Goal: Information Seeking & Learning: Find specific page/section

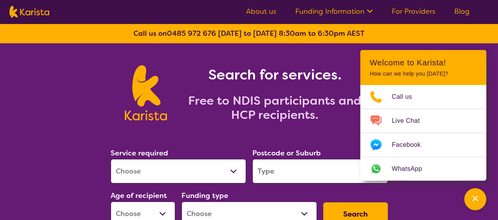
click at [234, 171] on select "Allied Health Assistant Assessment ([MEDICAL_DATA] or [MEDICAL_DATA]) Behaviour…" at bounding box center [178, 171] width 135 height 24
select select "[MEDICAL_DATA]"
click at [111, 159] on select "Allied Health Assistant Assessment ([MEDICAL_DATA] or [MEDICAL_DATA]) Behaviour…" at bounding box center [178, 171] width 135 height 24
click at [307, 164] on input "search" at bounding box center [319, 171] width 135 height 24
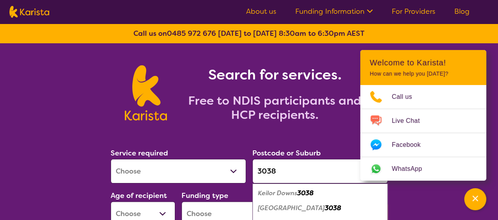
scroll to position [85, 0]
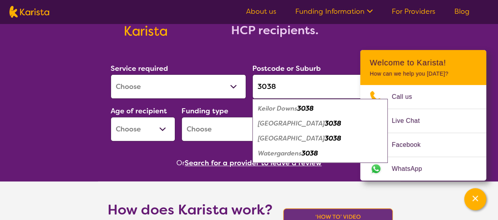
type input "3038"
click at [325, 141] on em "3038" at bounding box center [333, 138] width 17 height 8
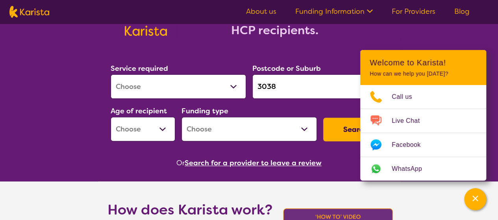
click at [162, 134] on select "Early Childhood - 0 to 9 Child - 10 to 11 Adolescent - 12 to 17 Adult - 18 to 6…" at bounding box center [143, 129] width 65 height 24
select select "AS"
click at [111, 117] on select "Early Childhood - 0 to 9 Child - 10 to 11 Adolescent - 12 to 17 Adult - 18 to 6…" at bounding box center [143, 129] width 65 height 24
click at [306, 129] on select "Home Care Package (HCP) National Disability Insurance Scheme (NDIS) I don't know" at bounding box center [248, 129] width 135 height 24
select select "NDIS"
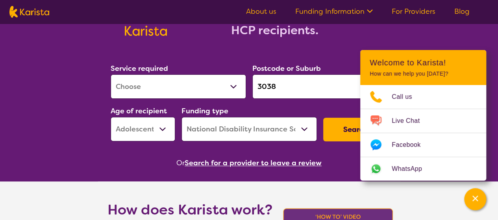
click at [181, 117] on select "Home Care Package (HCP) National Disability Insurance Scheme (NDIS) I don't know" at bounding box center [248, 129] width 135 height 24
click at [344, 135] on button "Search" at bounding box center [355, 130] width 65 height 24
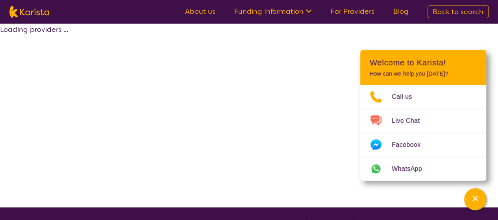
select select "by_score"
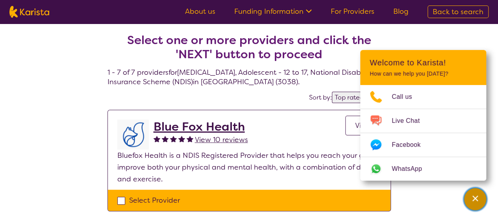
click at [471, 201] on icon "Channel Menu" at bounding box center [475, 198] width 8 height 8
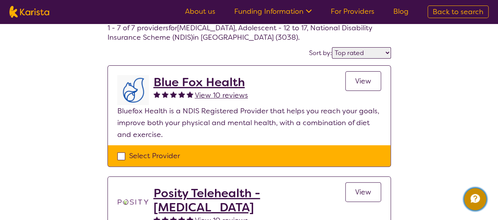
scroll to position [36, 0]
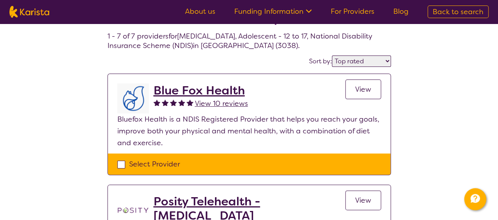
click at [237, 88] on h2 "Blue Fox Health" at bounding box center [200, 90] width 94 height 14
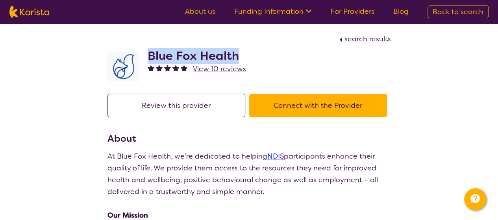
drag, startPoint x: 148, startPoint y: 57, endPoint x: 244, endPoint y: 59, distance: 96.8
click at [244, 59] on h2 "Blue Fox Health" at bounding box center [197, 56] width 98 height 14
